Goal: Task Accomplishment & Management: Use online tool/utility

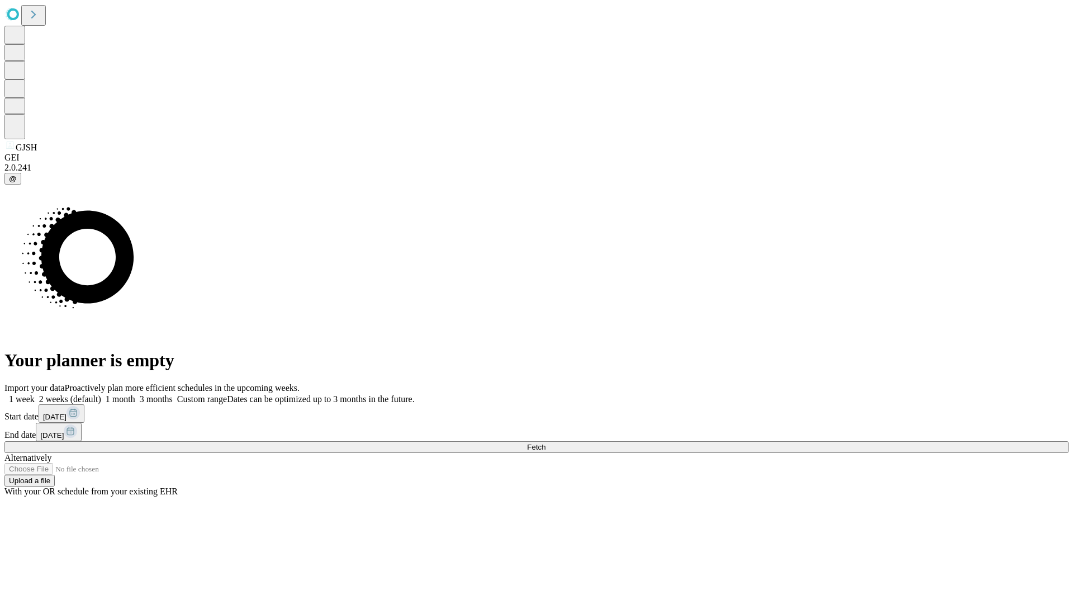
click at [545, 443] on span "Fetch" at bounding box center [536, 447] width 18 height 8
